Goal: Use online tool/utility: Utilize a website feature to perform a specific function

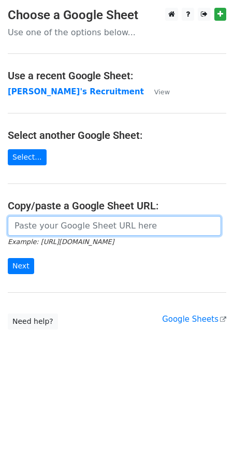
click at [52, 231] on input "url" at bounding box center [115, 226] width 214 height 20
paste input "https://docs.google.com/spreadsheets/d/1Cr9APMfEyBzomlp0d5nIDRAmjV2mnvwC1MH092O…"
type input "https://docs.google.com/spreadsheets/d/1Cr9APMfEyBzomlp0d5nIDRAmjV2mnvwC1MH092O…"
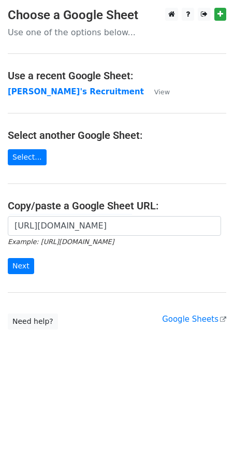
scroll to position [0, 0]
click at [27, 267] on input "Next" at bounding box center [21, 266] width 26 height 16
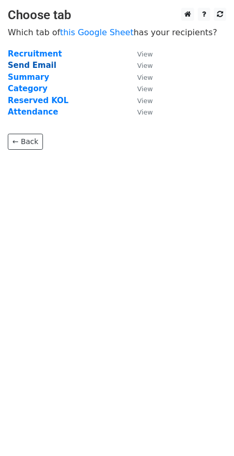
click at [26, 65] on strong "Send Email" at bounding box center [32, 65] width 49 height 9
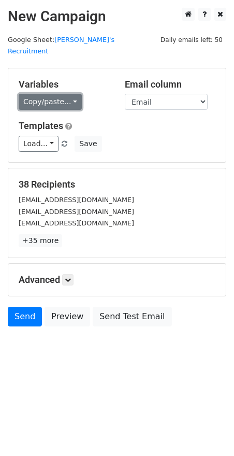
click at [71, 94] on link "Copy/paste..." at bounding box center [50, 102] width 63 height 16
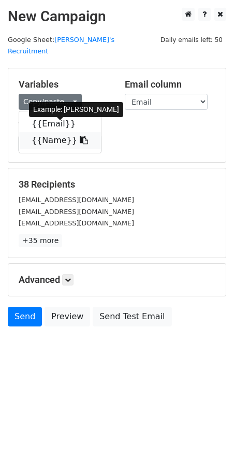
click at [80, 136] on icon at bounding box center [84, 140] width 8 height 8
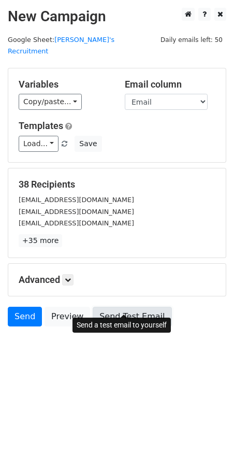
click at [134, 307] on link "Send Test Email" at bounding box center [132, 317] width 79 height 20
